Goal: Task Accomplishment & Management: Manage account settings

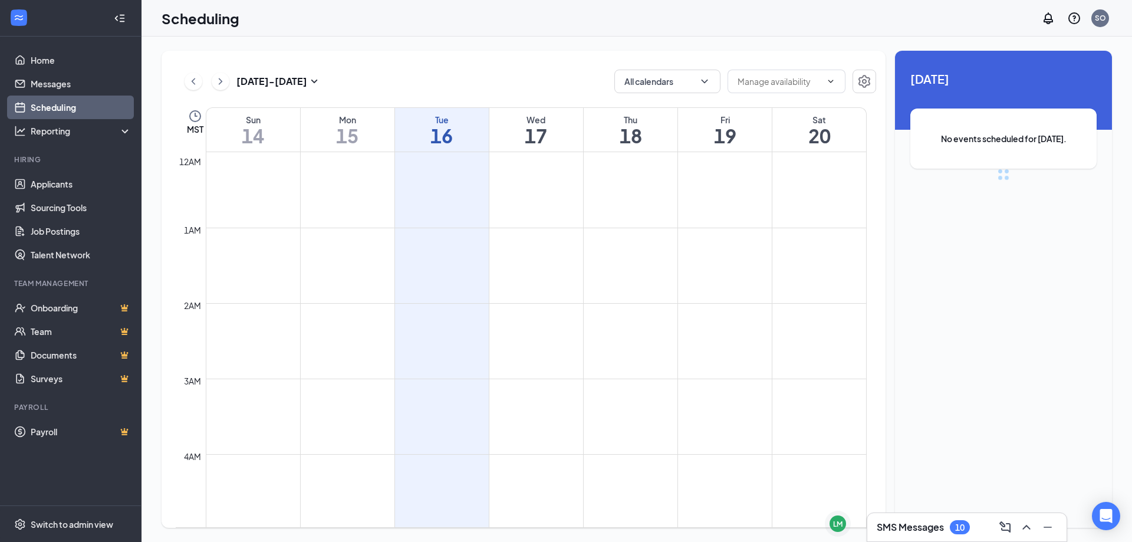
scroll to position [579, 0]
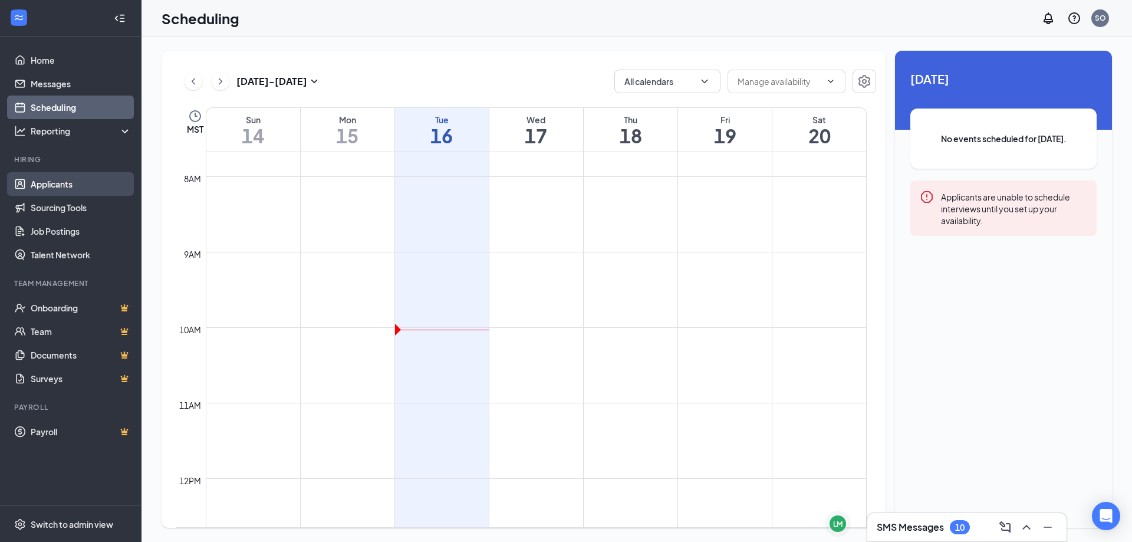
click at [51, 190] on link "Applicants" at bounding box center [81, 184] width 101 height 24
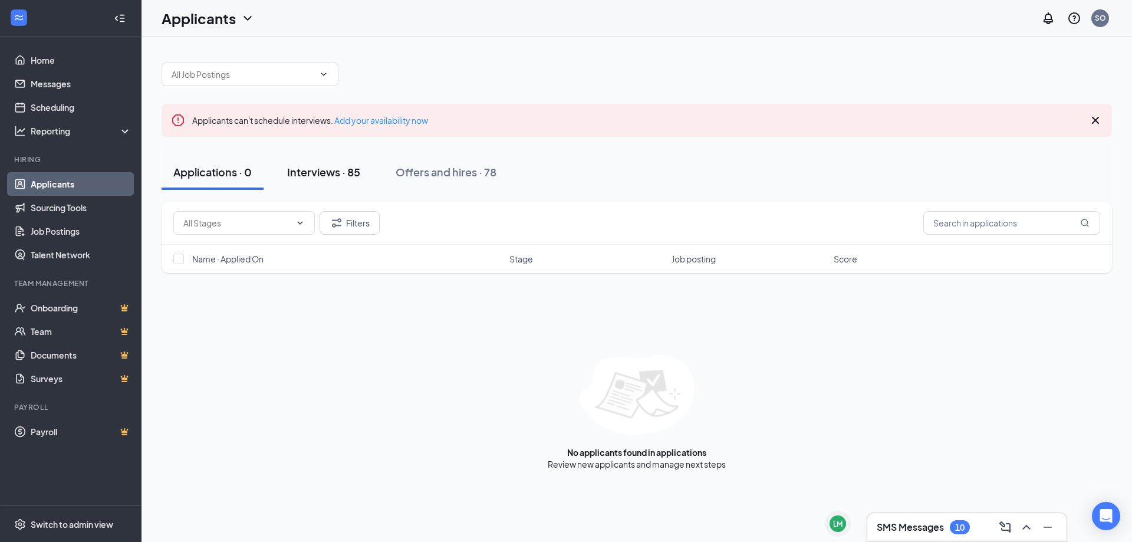
click at [358, 176] on div "Interviews · 85" at bounding box center [323, 171] width 73 height 15
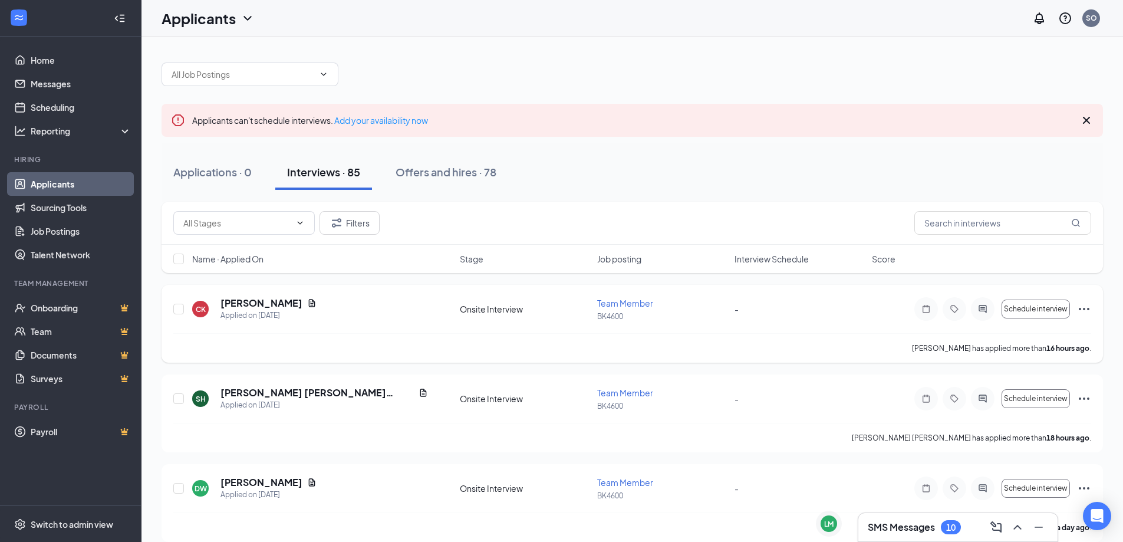
click at [551, 332] on div "CK [PERSON_NAME] Applied on [DATE] Onsite Interview Team Member BK4600 - Schedu…" at bounding box center [632, 314] width 918 height 37
click at [262, 298] on h5 "[PERSON_NAME]" at bounding box center [261, 302] width 82 height 13
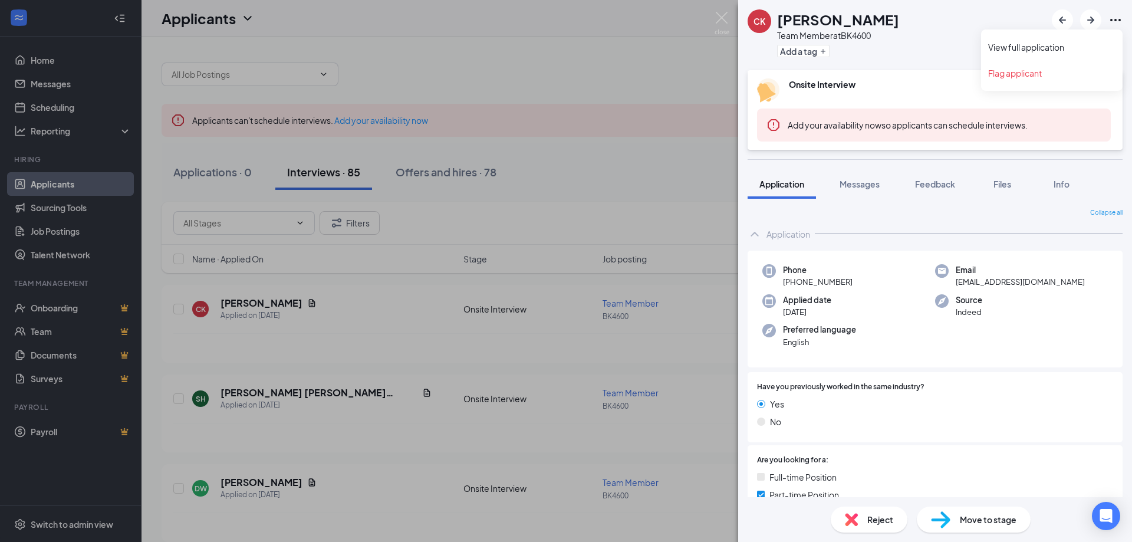
click at [1110, 19] on icon "Ellipses" at bounding box center [1115, 20] width 14 height 14
click at [1048, 44] on link "View full application" at bounding box center [1051, 47] width 127 height 12
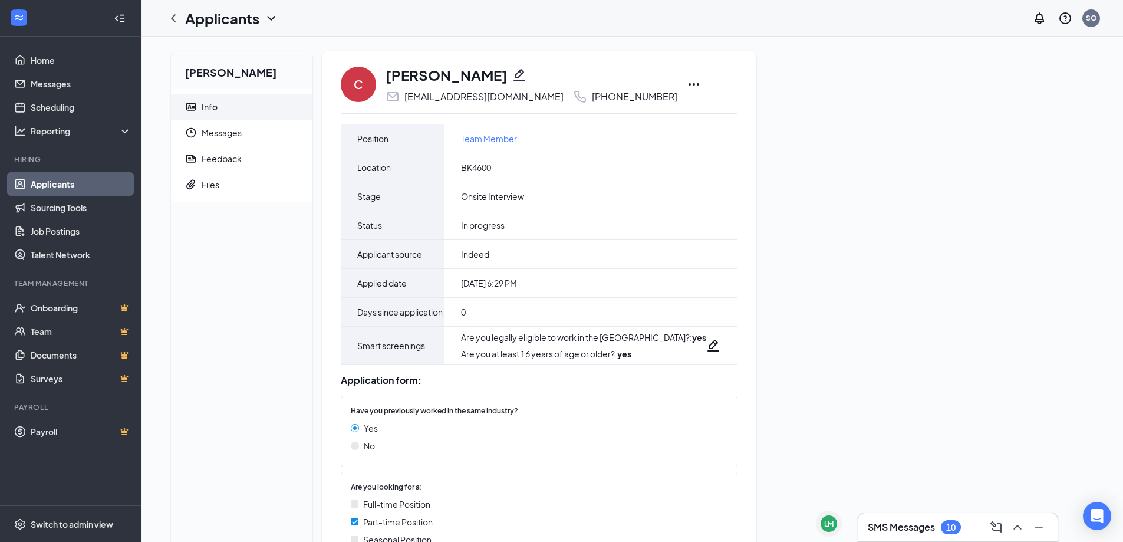
click at [687, 85] on icon "Ellipses" at bounding box center [694, 84] width 14 height 14
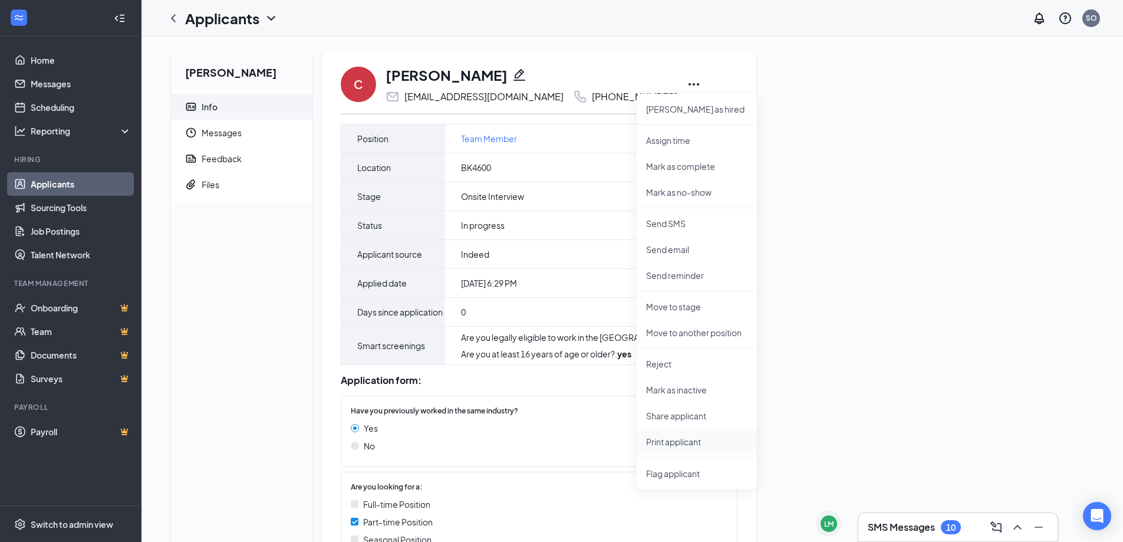
click at [678, 448] on li "Print applicant" at bounding box center [696, 441] width 120 height 26
